Goal: Information Seeking & Learning: Learn about a topic

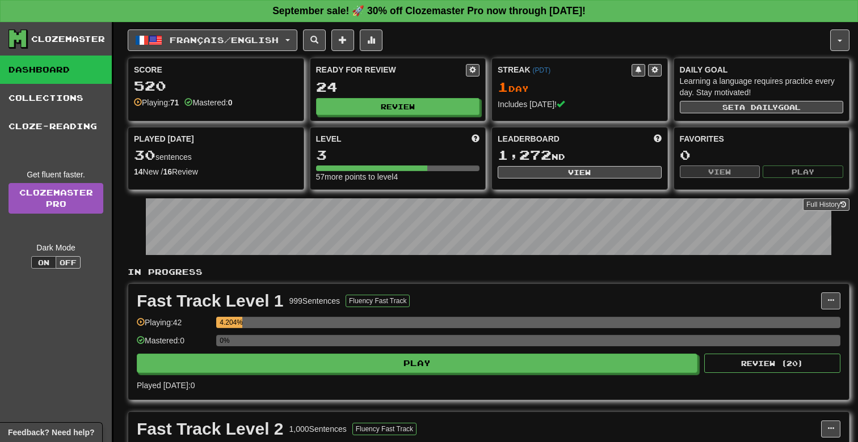
click at [49, 36] on div "Clozemaster" at bounding box center [68, 38] width 74 height 11
click at [22, 40] on icon at bounding box center [17, 38] width 17 height 17
click at [58, 62] on link "Dashboard" at bounding box center [56, 70] width 112 height 28
click at [58, 70] on link "Dashboard" at bounding box center [56, 70] width 112 height 28
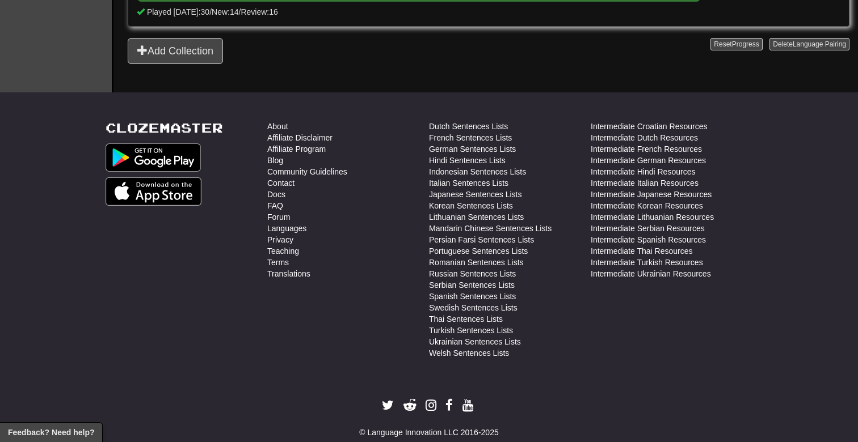
scroll to position [447, 0]
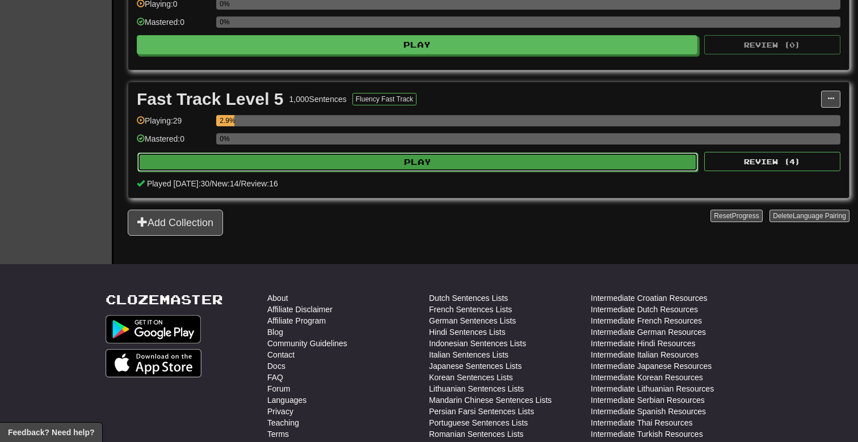
click at [255, 168] on button "Play" at bounding box center [417, 162] width 560 height 19
select select "**"
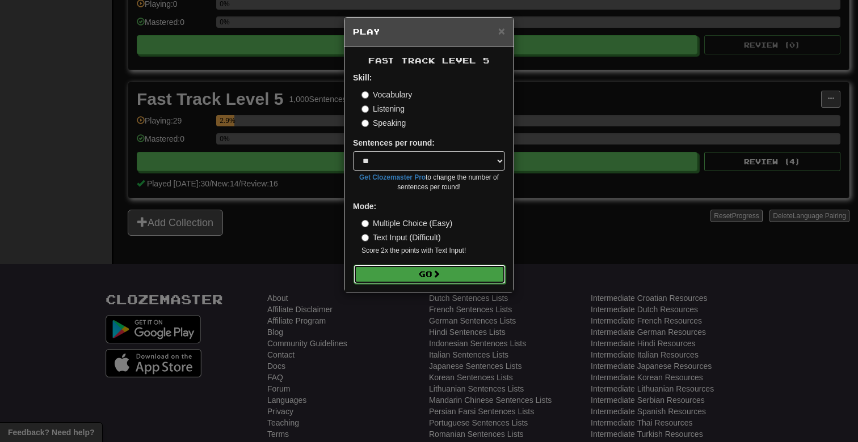
click at [458, 275] on button "Go" at bounding box center [429, 274] width 152 height 19
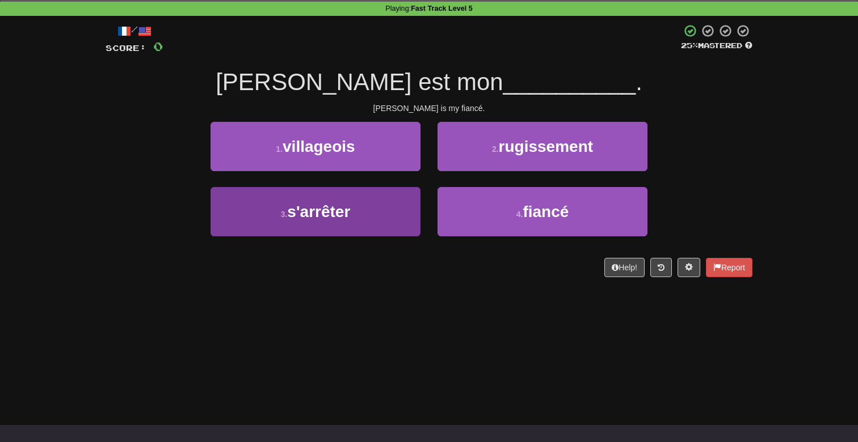
scroll to position [67, 0]
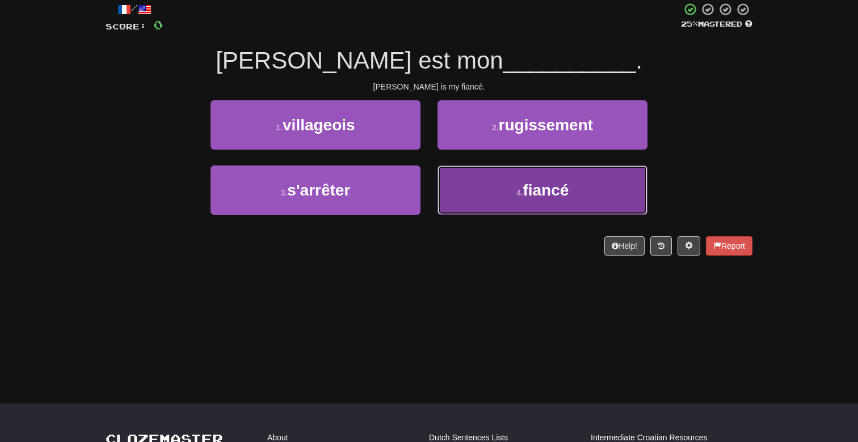
click at [446, 185] on button "4 . fiancé" at bounding box center [542, 190] width 210 height 49
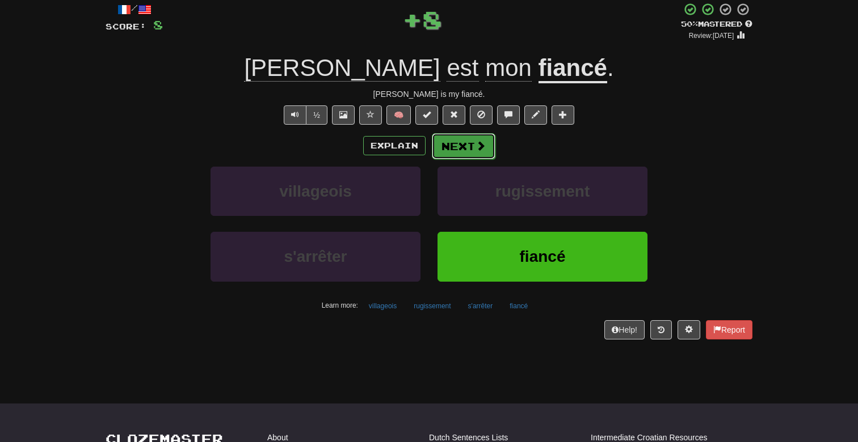
click at [475, 151] on span at bounding box center [480, 146] width 10 height 10
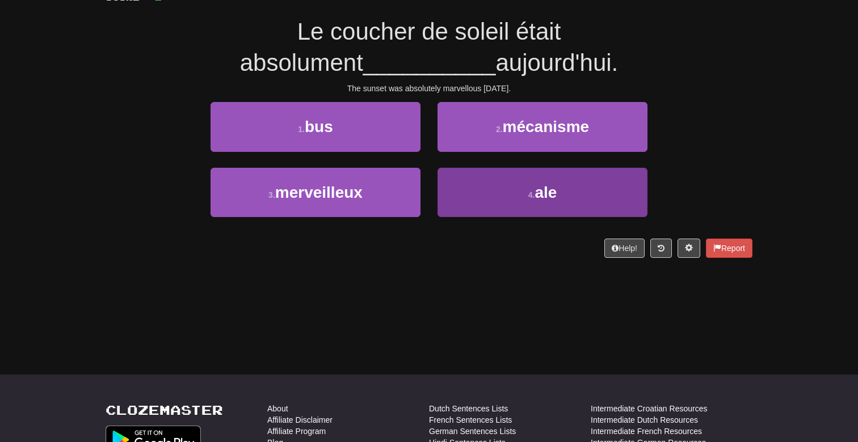
scroll to position [96, 0]
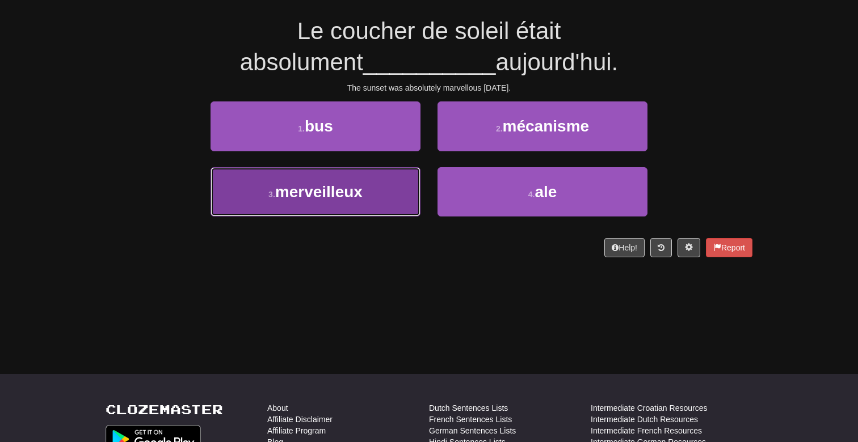
click at [313, 199] on span "merveilleux" at bounding box center [318, 192] width 87 height 18
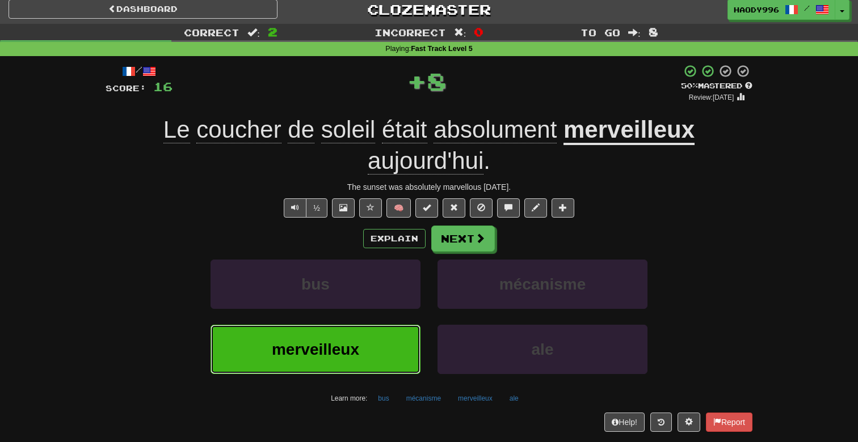
scroll to position [0, 0]
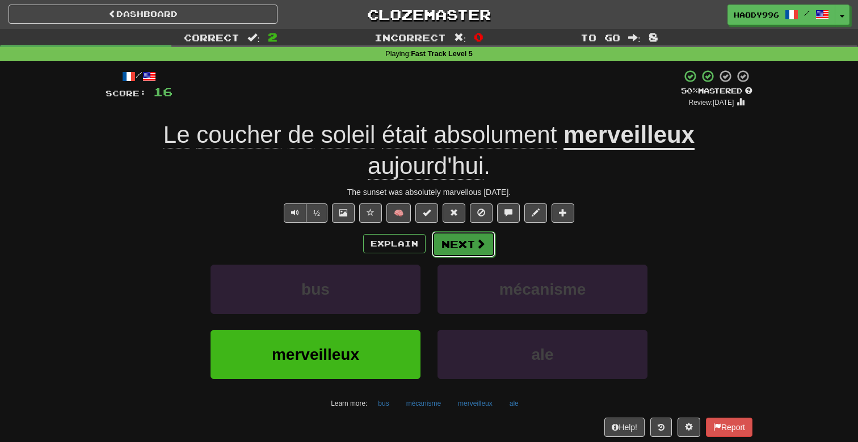
click at [462, 255] on button "Next" at bounding box center [464, 244] width 64 height 26
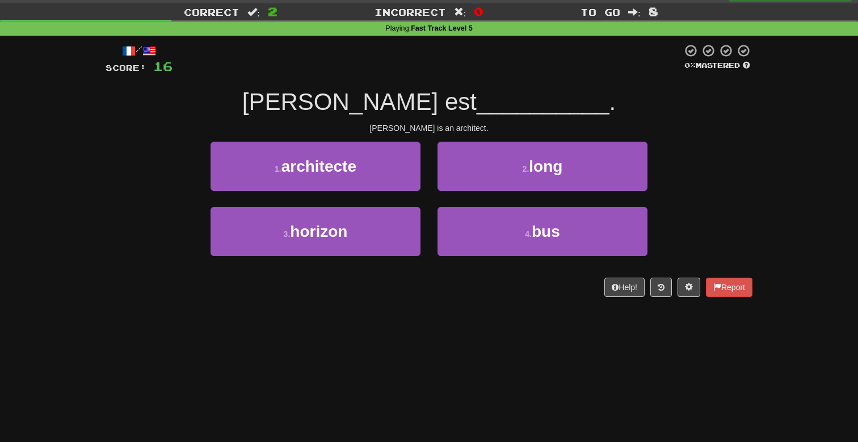
scroll to position [36, 0]
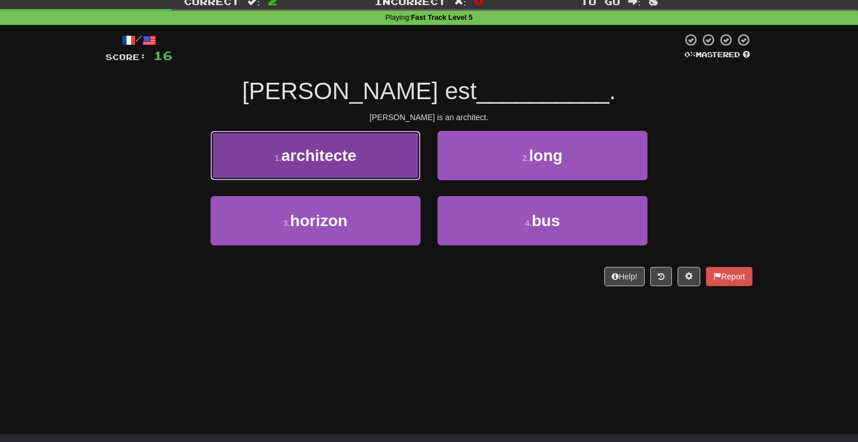
click at [402, 149] on button "1 . architecte" at bounding box center [315, 155] width 210 height 49
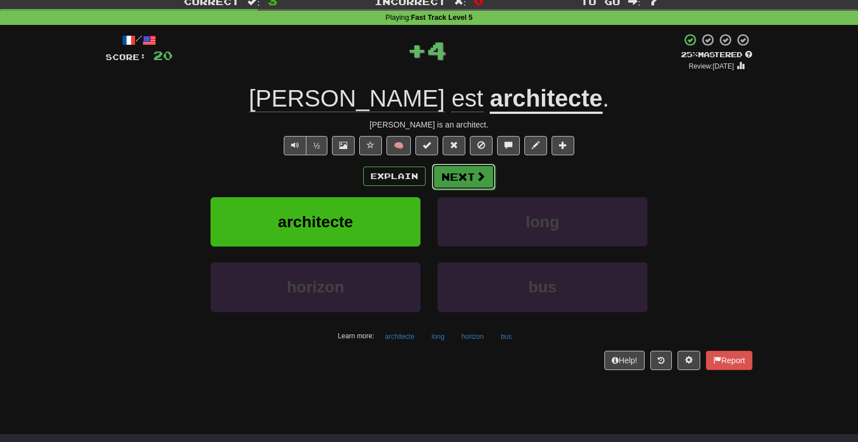
click at [468, 179] on button "Next" at bounding box center [464, 177] width 64 height 26
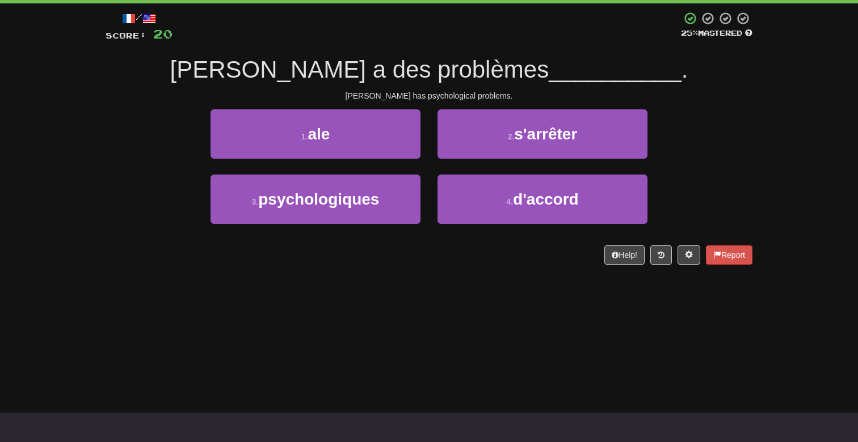
scroll to position [67, 0]
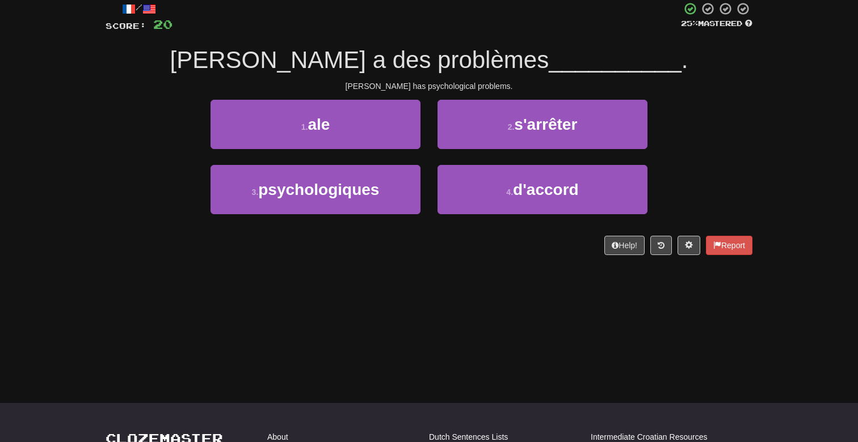
click at [365, 217] on div "3 . psychologiques" at bounding box center [315, 197] width 227 height 65
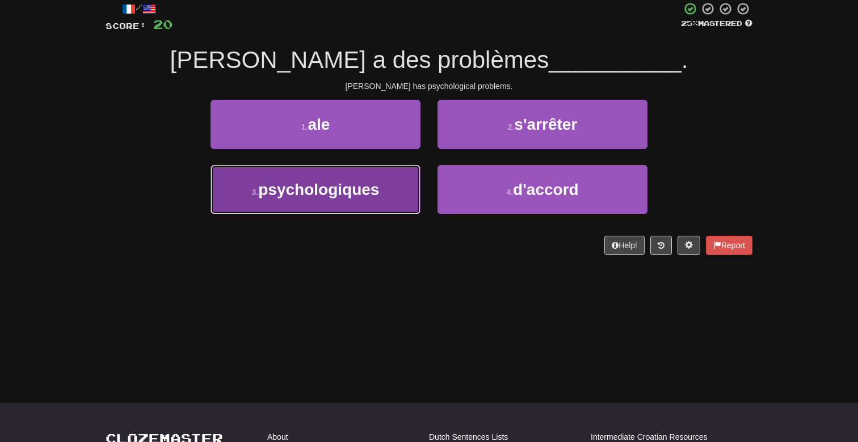
click at [369, 198] on span "psychologiques" at bounding box center [318, 190] width 121 height 18
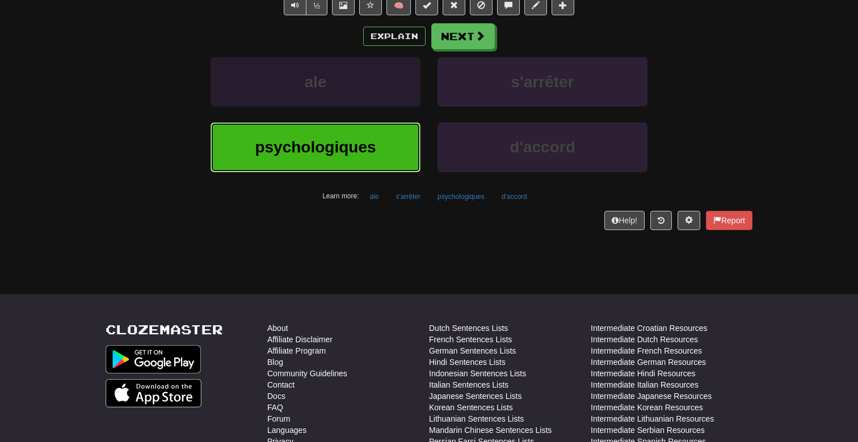
scroll to position [1, 0]
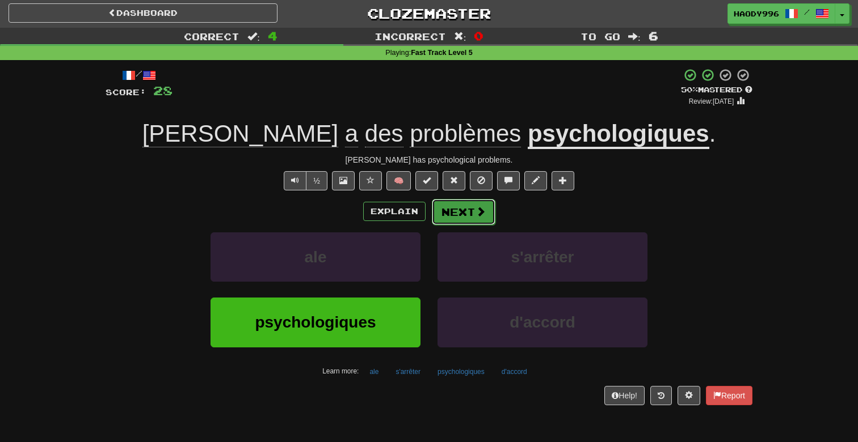
click at [486, 204] on button "Next" at bounding box center [464, 212] width 64 height 26
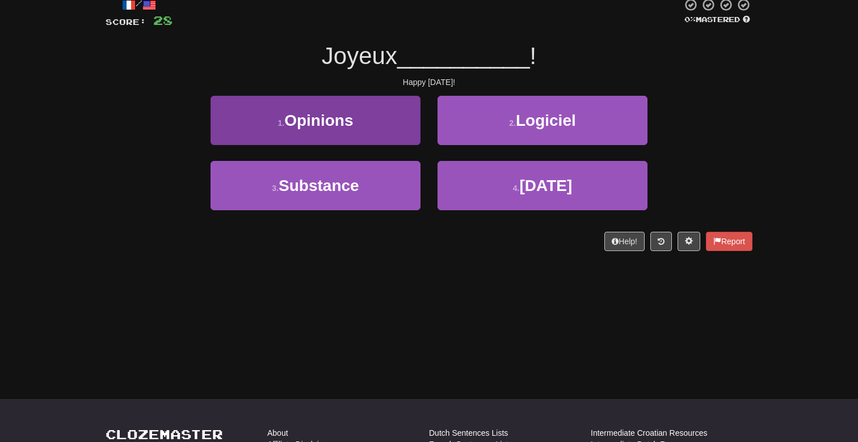
scroll to position [74, 0]
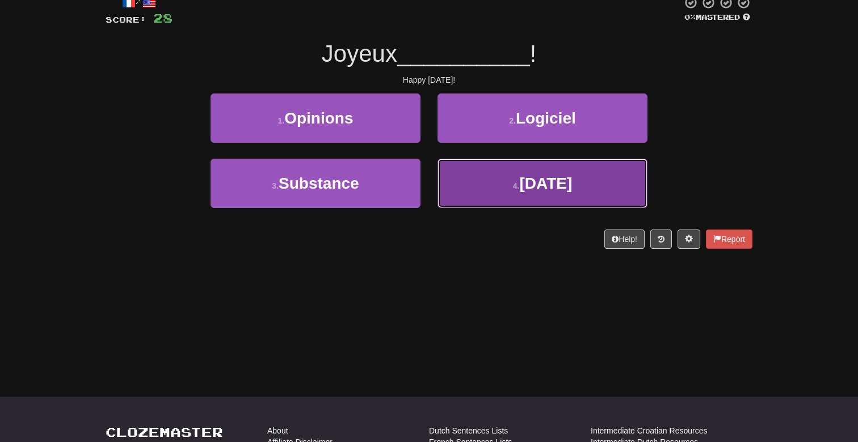
click at [469, 175] on button "4 . [DATE]" at bounding box center [542, 183] width 210 height 49
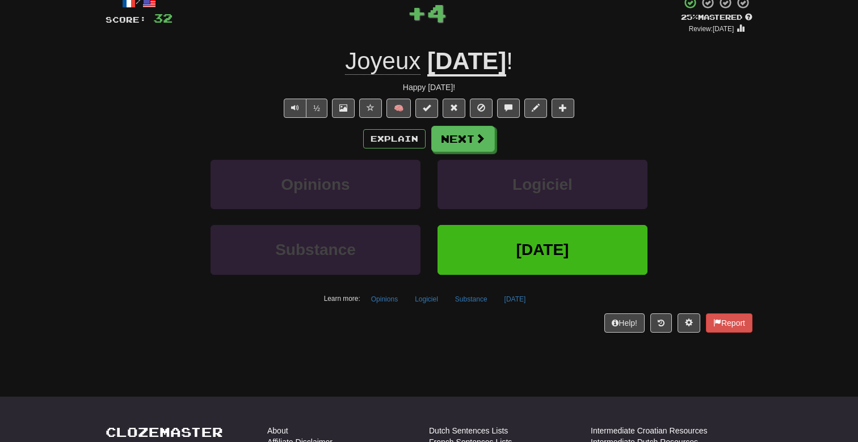
click at [345, 59] on span "Joyeux" at bounding box center [382, 61] width 75 height 27
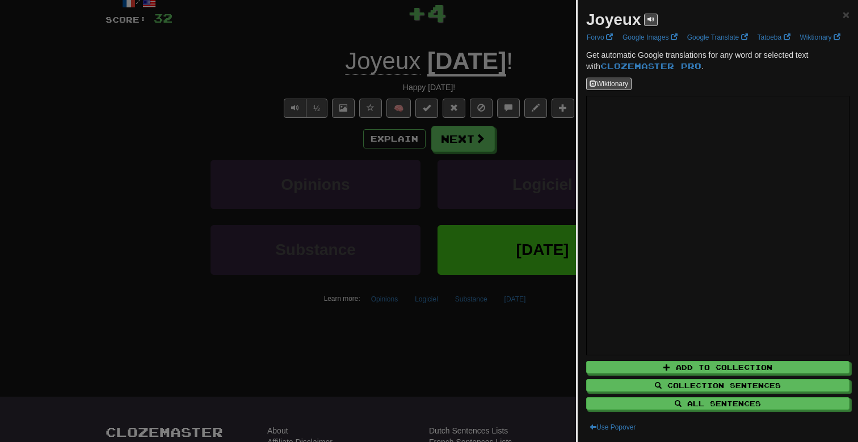
click at [838, 13] on div "Joyeux ×" at bounding box center [717, 20] width 263 height 23
click at [845, 16] on span "×" at bounding box center [845, 14] width 7 height 13
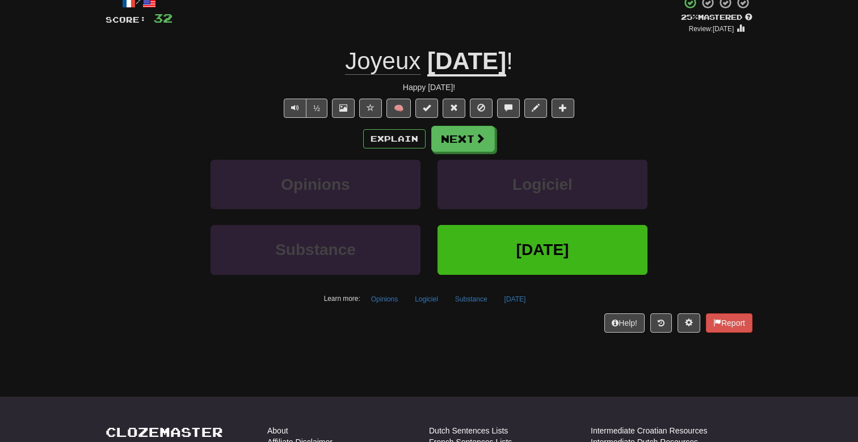
click at [380, 149] on div "Explain Next" at bounding box center [428, 139] width 647 height 26
click at [386, 141] on button "Explain" at bounding box center [394, 138] width 62 height 19
